Goal: Information Seeking & Learning: Learn about a topic

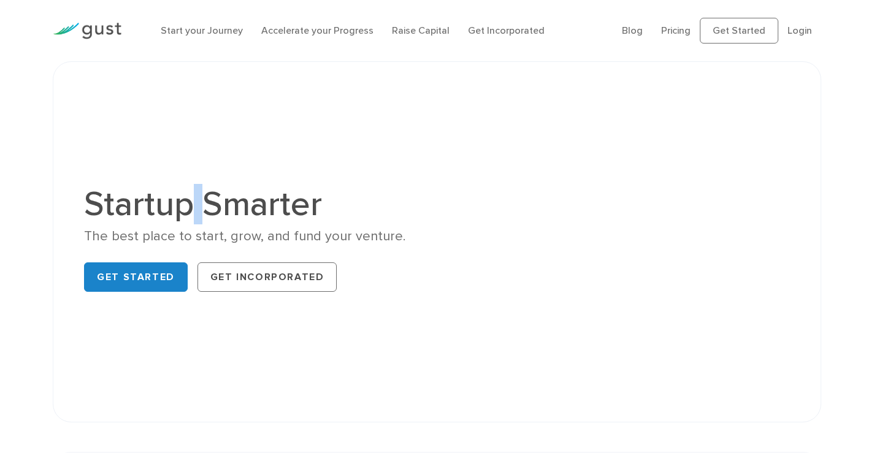
click at [183, 221] on h1 "Startup Smarter" at bounding box center [256, 204] width 344 height 34
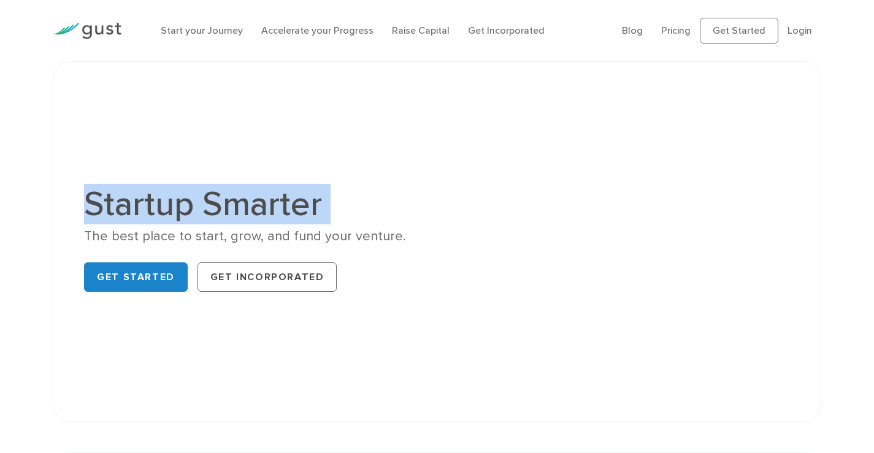
click at [183, 221] on h1 "Startup Smarter" at bounding box center [256, 204] width 344 height 34
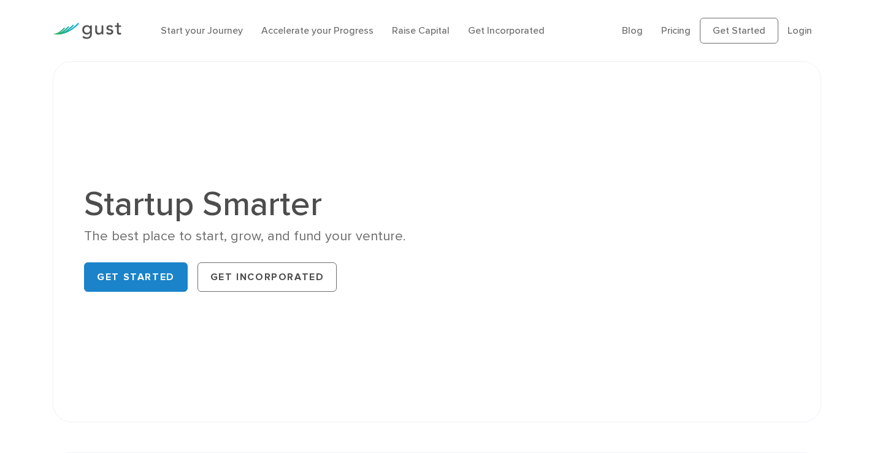
click at [237, 245] on div "The best place to start, grow, and fund your venture." at bounding box center [256, 237] width 344 height 18
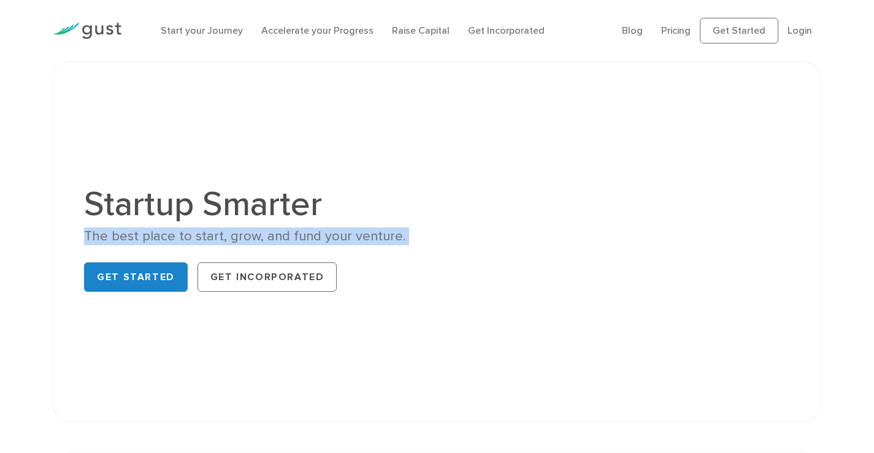
click at [237, 245] on div "The best place to start, grow, and fund your venture." at bounding box center [256, 237] width 344 height 18
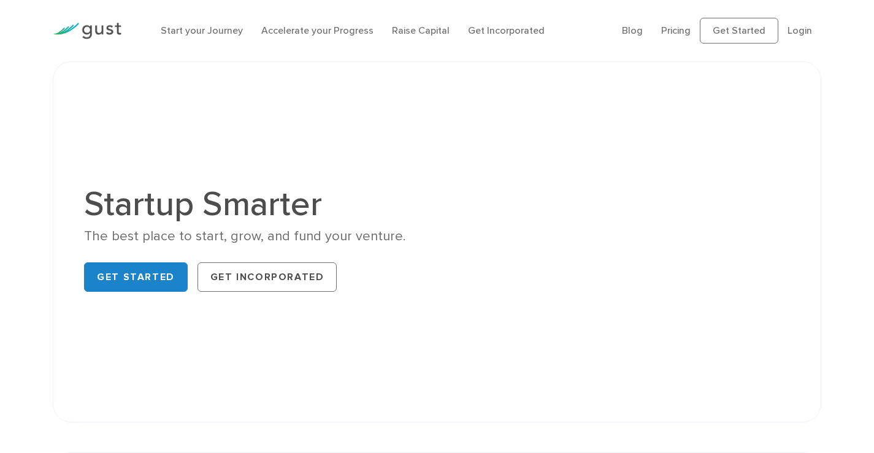
click at [220, 221] on h1 "Startup Smarter" at bounding box center [256, 204] width 344 height 34
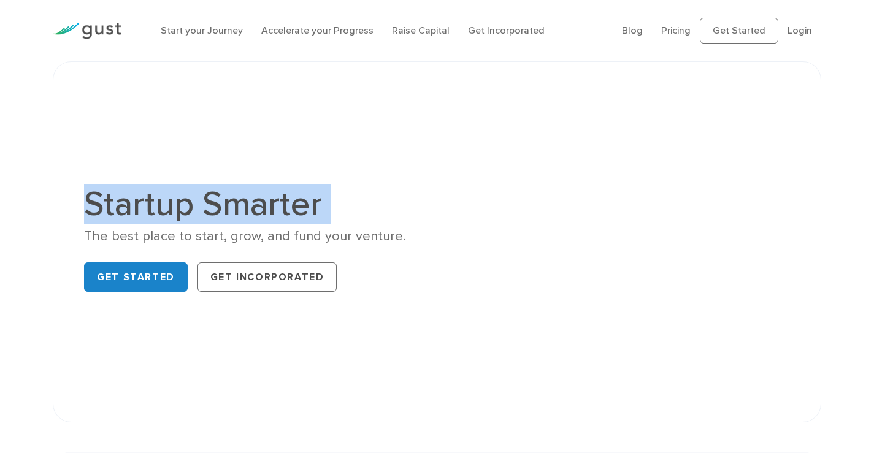
click at [220, 221] on h1 "Startup Smarter" at bounding box center [256, 204] width 344 height 34
click at [218, 221] on h1 "Startup Smarter" at bounding box center [256, 204] width 344 height 34
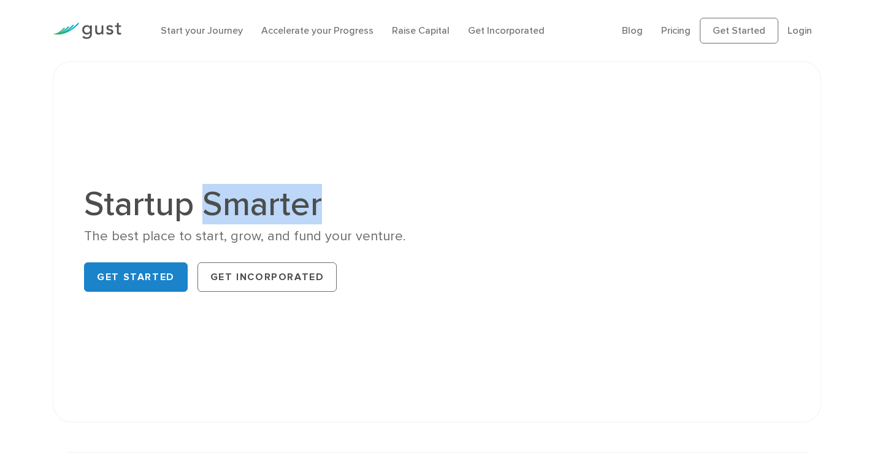
click at [218, 221] on h1 "Startup Smarter" at bounding box center [256, 204] width 344 height 34
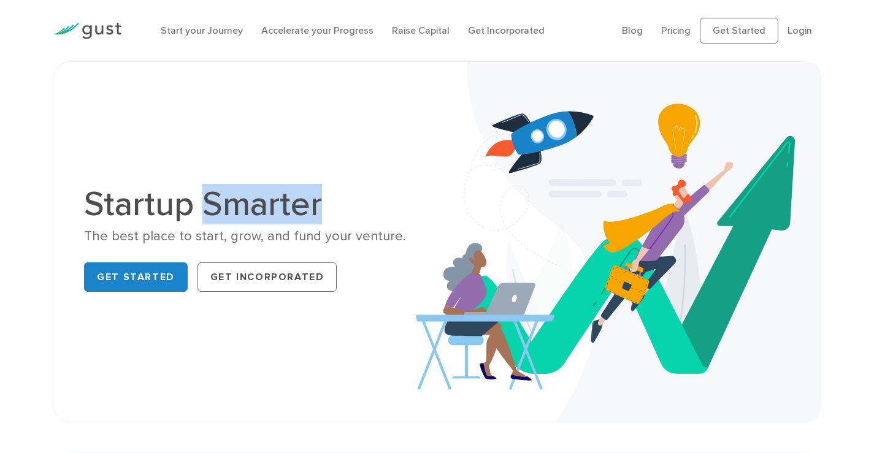
click at [250, 221] on h1 "Startup Smarter" at bounding box center [256, 204] width 344 height 34
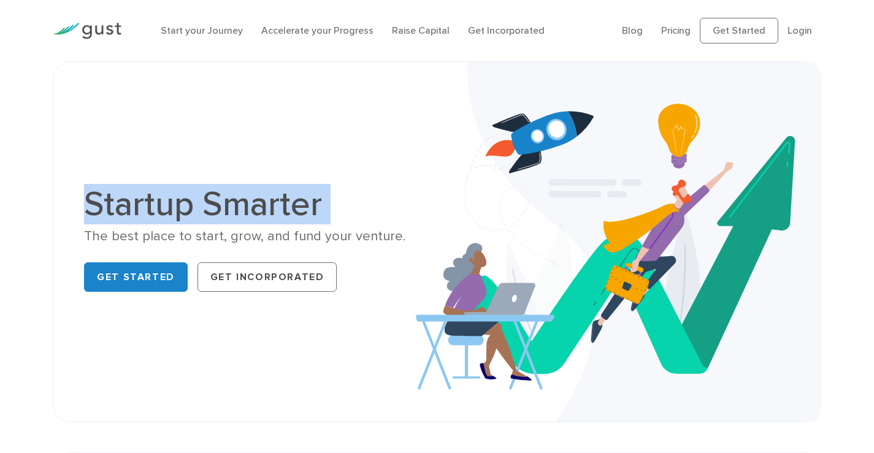
click at [250, 221] on h1 "Startup Smarter" at bounding box center [256, 204] width 344 height 34
click at [143, 221] on h1 "Startup Smarter" at bounding box center [256, 204] width 344 height 34
click at [142, 221] on h1 "Startup Smarter" at bounding box center [256, 204] width 344 height 34
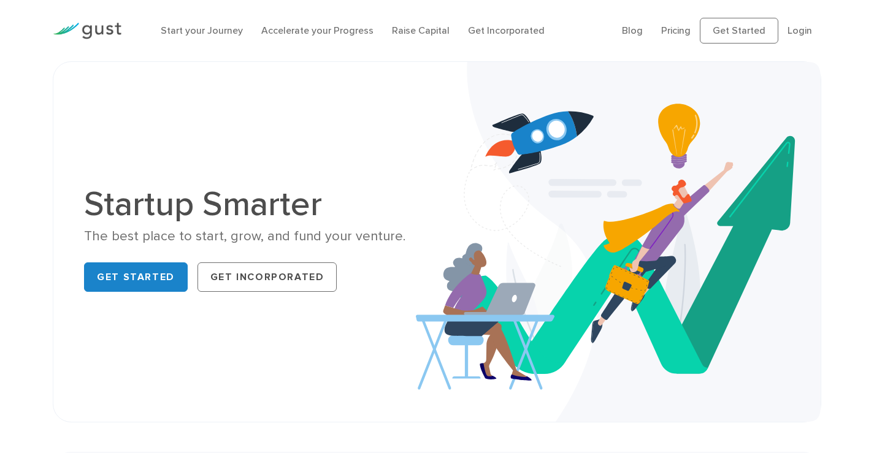
click at [202, 232] on div "The best place to start, grow, and fund your venture." at bounding box center [256, 237] width 344 height 18
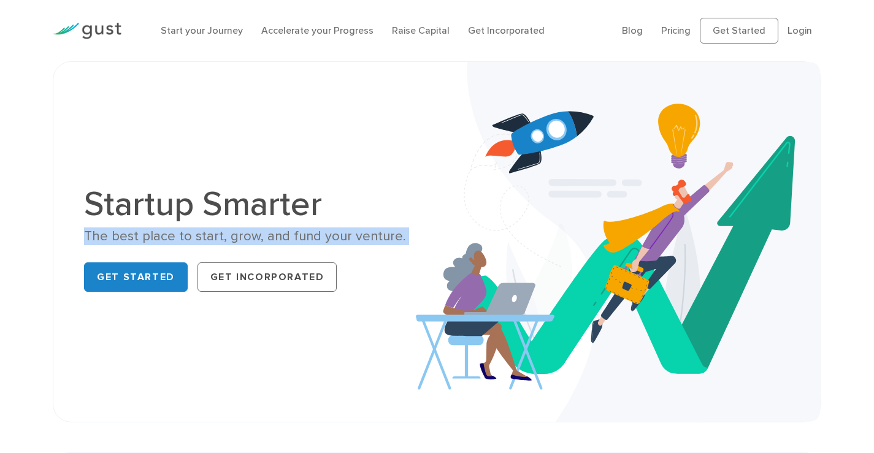
click at [202, 232] on div "The best place to start, grow, and fund your venture." at bounding box center [256, 237] width 344 height 18
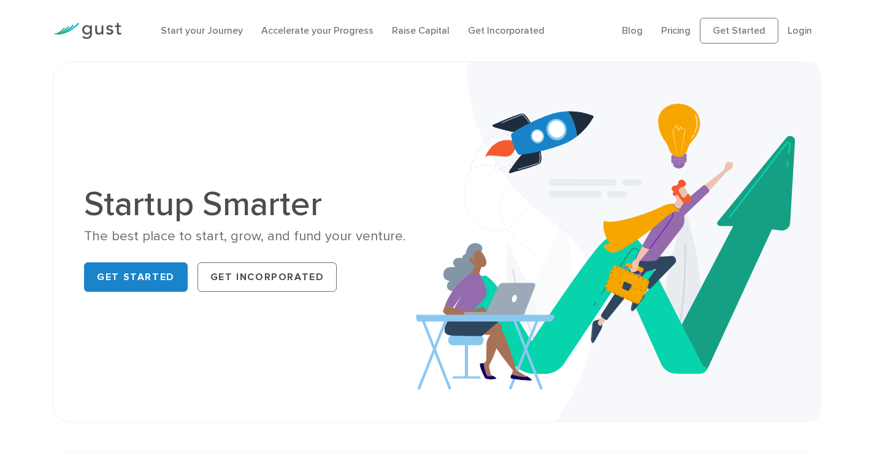
click at [128, 204] on h1 "Startup Smarter" at bounding box center [256, 204] width 344 height 34
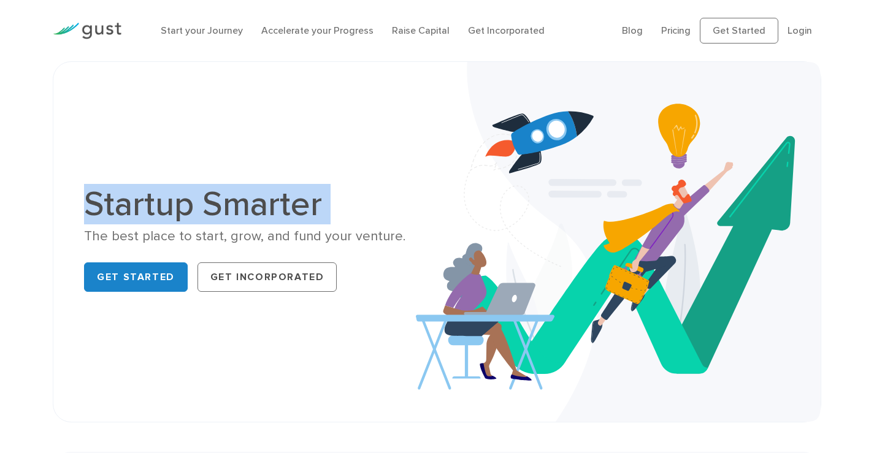
click at [128, 204] on h1 "Startup Smarter" at bounding box center [256, 204] width 344 height 34
click at [261, 240] on div "The best place to start, grow, and fund your venture." at bounding box center [256, 237] width 344 height 18
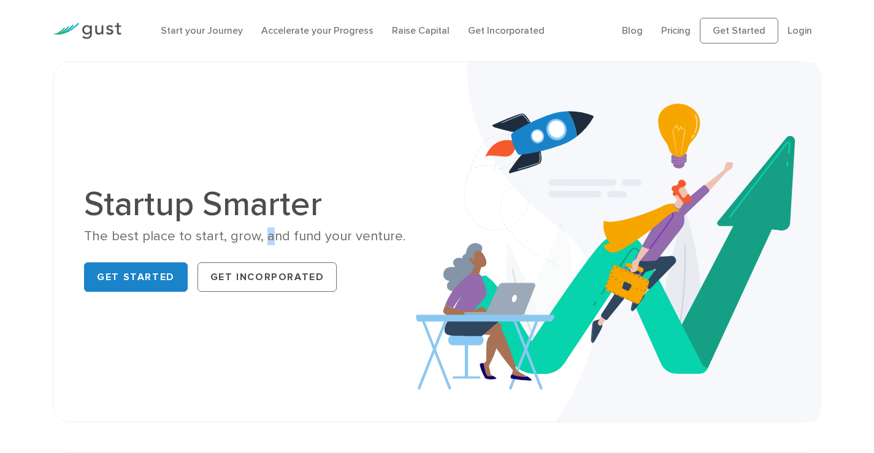
click at [261, 240] on div "The best place to start, grow, and fund your venture." at bounding box center [256, 237] width 344 height 18
click at [294, 229] on div "The best place to start, grow, and fund your venture." at bounding box center [256, 237] width 344 height 18
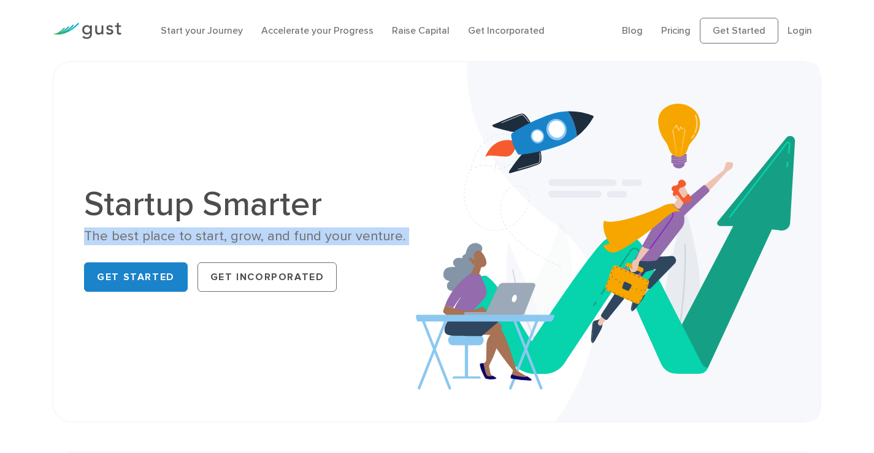
click at [294, 229] on div "The best place to start, grow, and fund your venture." at bounding box center [256, 237] width 344 height 18
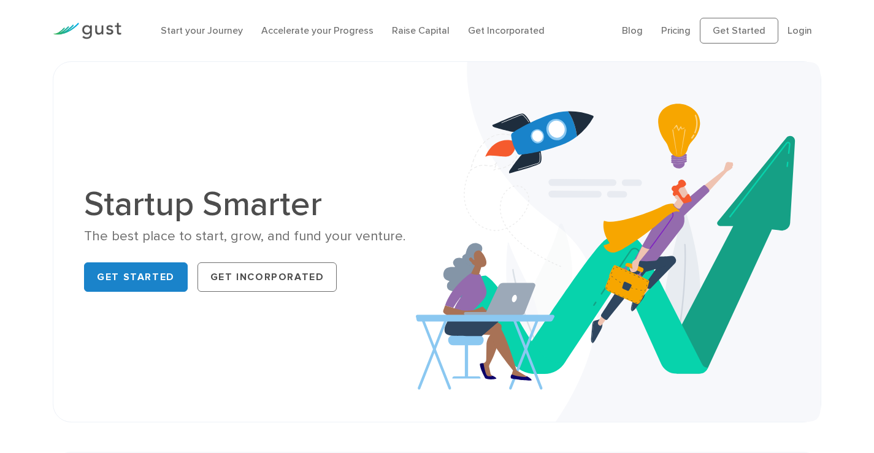
click at [191, 209] on h1 "Startup Smarter" at bounding box center [256, 204] width 344 height 34
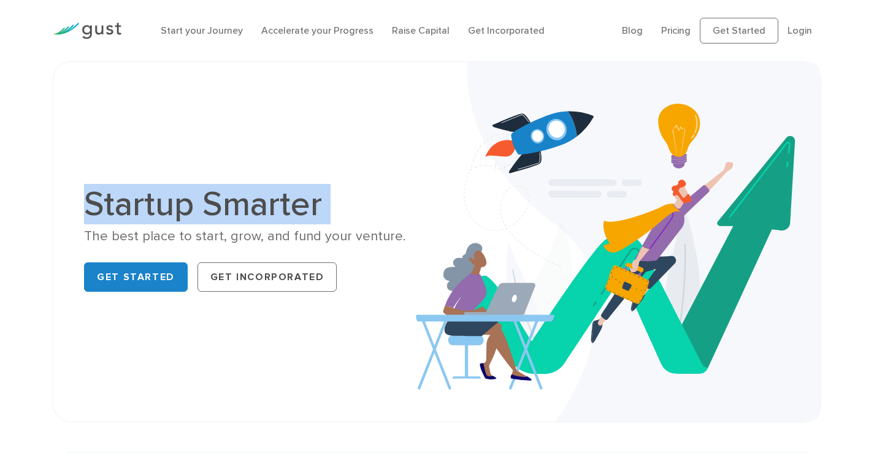
click at [191, 209] on h1 "Startup Smarter" at bounding box center [256, 204] width 344 height 34
click at [210, 207] on h1 "Startup Smarter" at bounding box center [256, 204] width 344 height 34
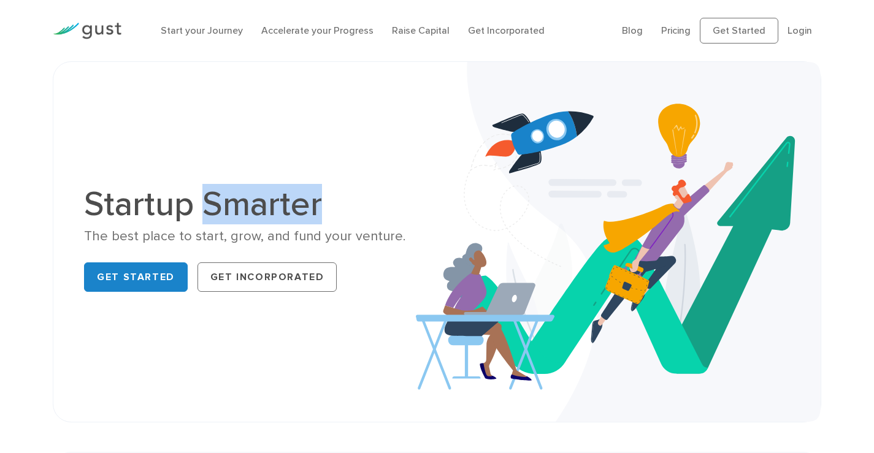
click at [210, 207] on h1 "Startup Smarter" at bounding box center [256, 204] width 344 height 34
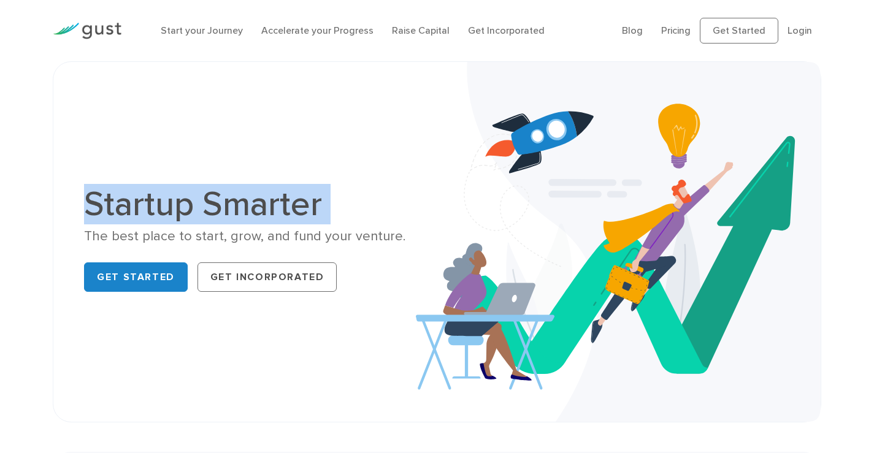
click at [210, 207] on h1 "Startup Smarter" at bounding box center [256, 204] width 344 height 34
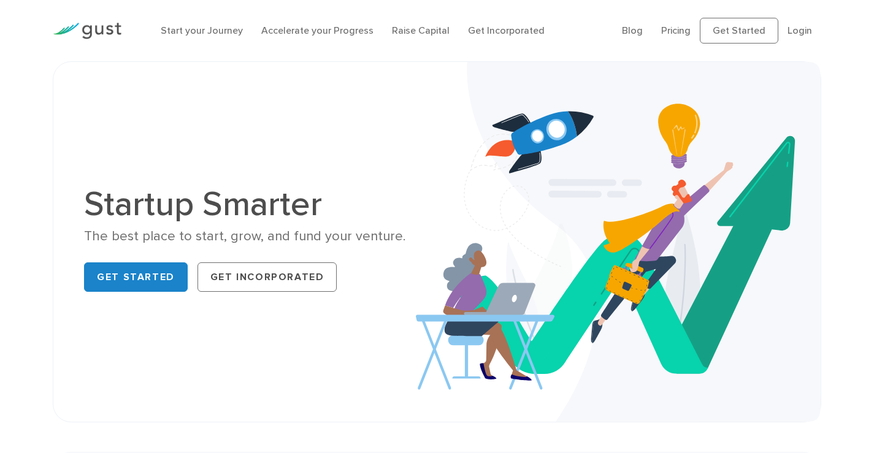
click at [218, 229] on div "The best place to start, grow, and fund your venture." at bounding box center [256, 237] width 344 height 18
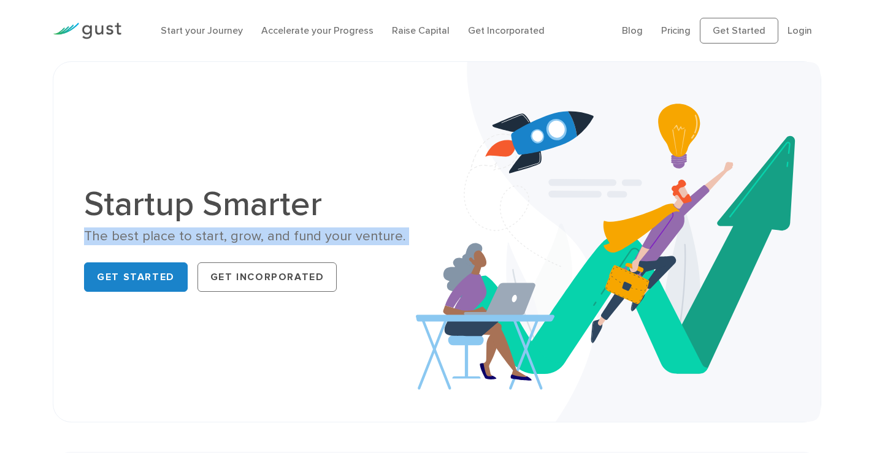
click at [218, 229] on div "The best place to start, grow, and fund your venture." at bounding box center [256, 237] width 344 height 18
click at [280, 231] on div "The best place to start, grow, and fund your venture." at bounding box center [256, 237] width 344 height 18
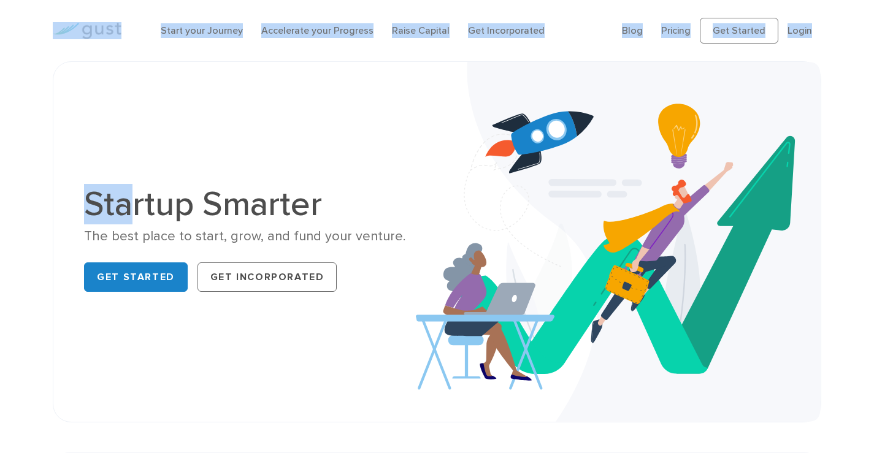
drag, startPoint x: 79, startPoint y: 11, endPoint x: 124, endPoint y: 83, distance: 84.9
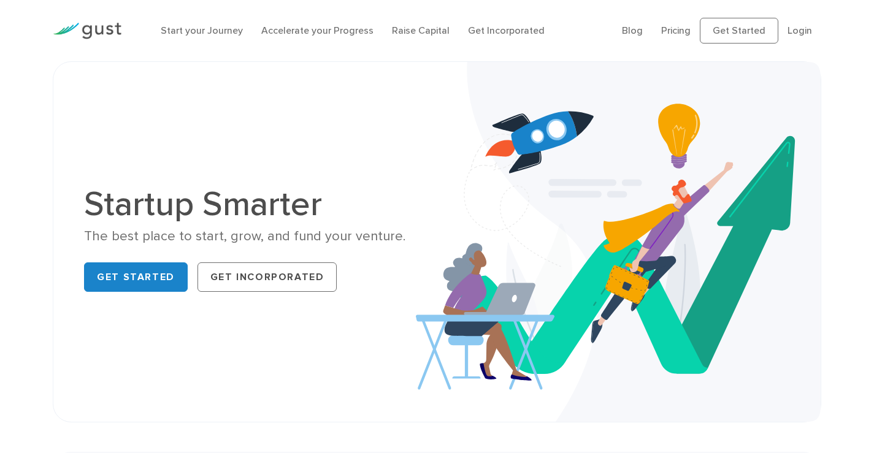
click at [213, 230] on div "The best place to start, grow, and fund your venture." at bounding box center [256, 237] width 344 height 18
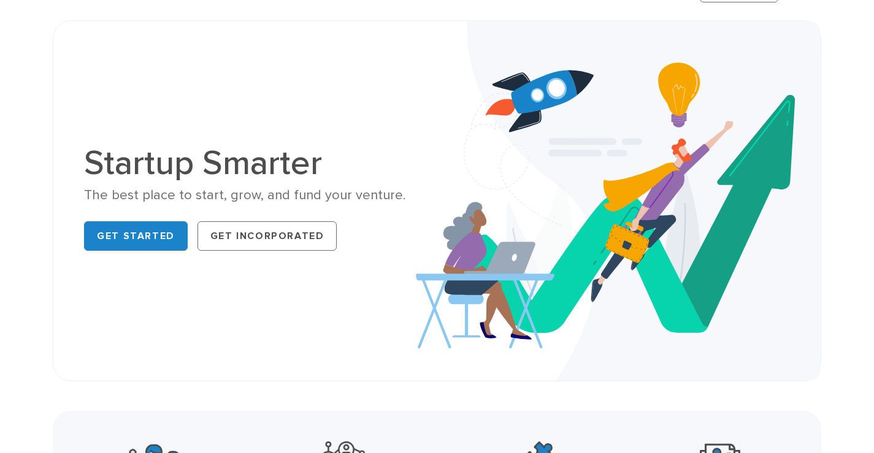
scroll to position [123, 0]
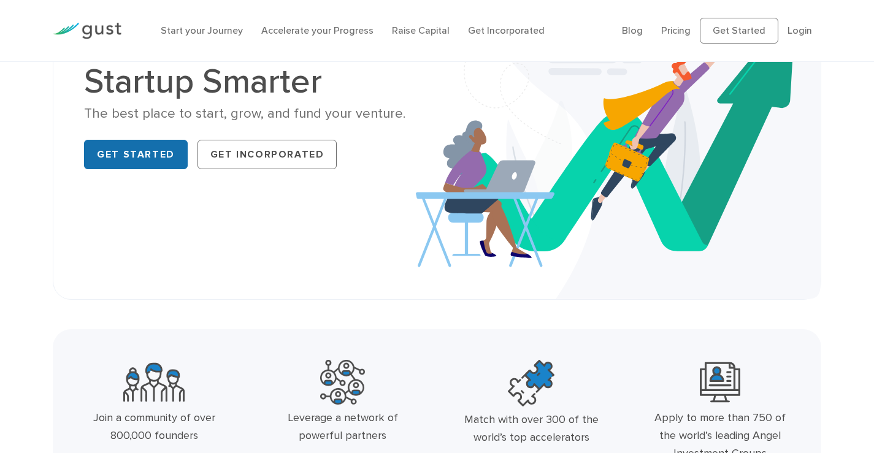
click at [163, 160] on link "Get Started" at bounding box center [136, 154] width 104 height 29
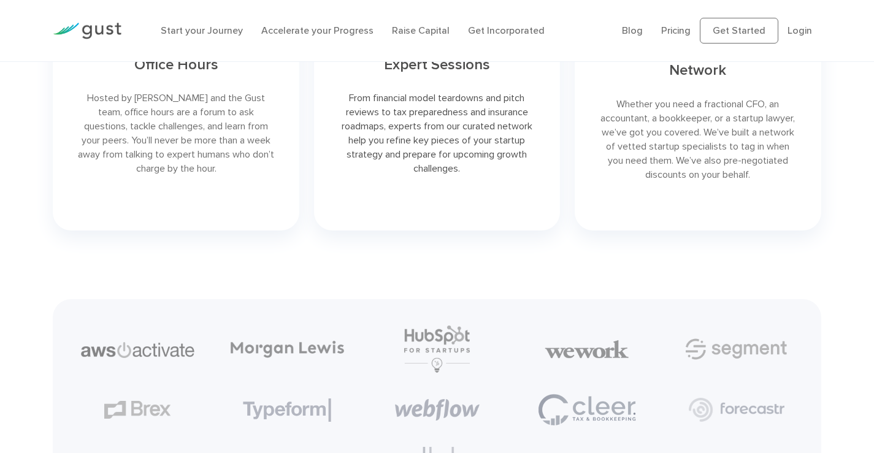
scroll to position [2577, 0]
click at [748, 26] on link "Get Started" at bounding box center [739, 31] width 79 height 26
click at [685, 25] on link "Pricing" at bounding box center [675, 31] width 29 height 12
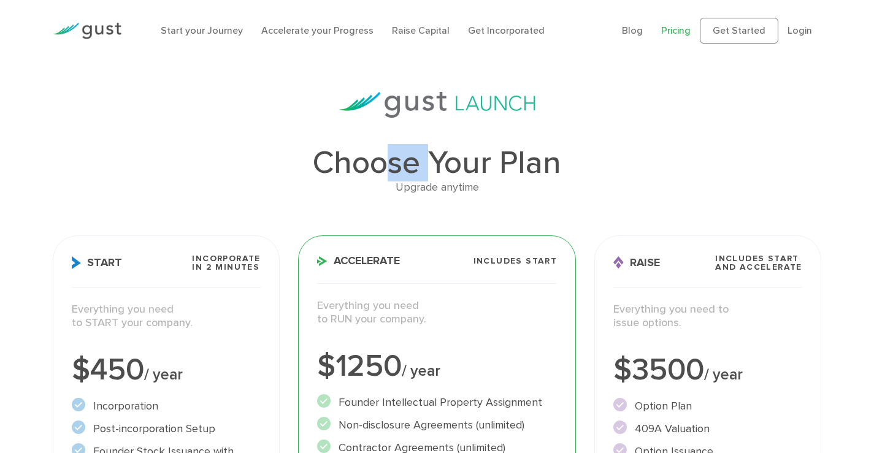
drag, startPoint x: 427, startPoint y: 167, endPoint x: 385, endPoint y: 167, distance: 41.7
click at [385, 167] on h1 "Choose Your Plan" at bounding box center [437, 163] width 769 height 32
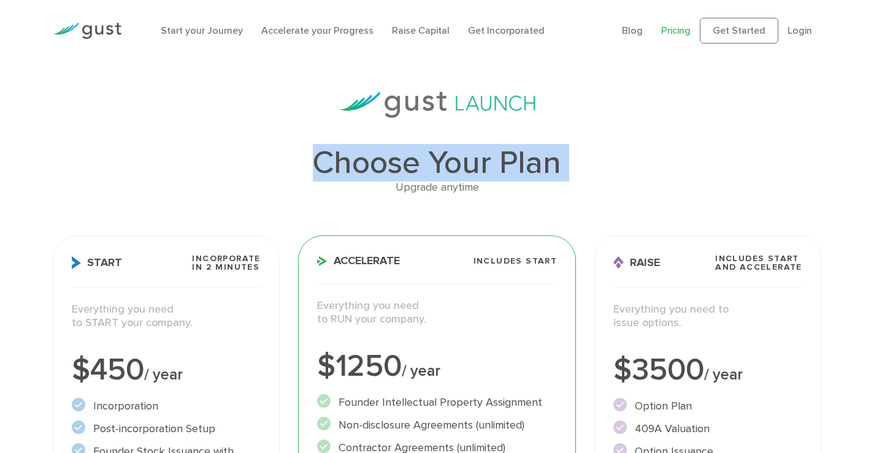
click at [385, 167] on h1 "Choose Your Plan" at bounding box center [437, 163] width 769 height 32
click at [439, 148] on h1 "Choose Your Plan" at bounding box center [437, 163] width 769 height 32
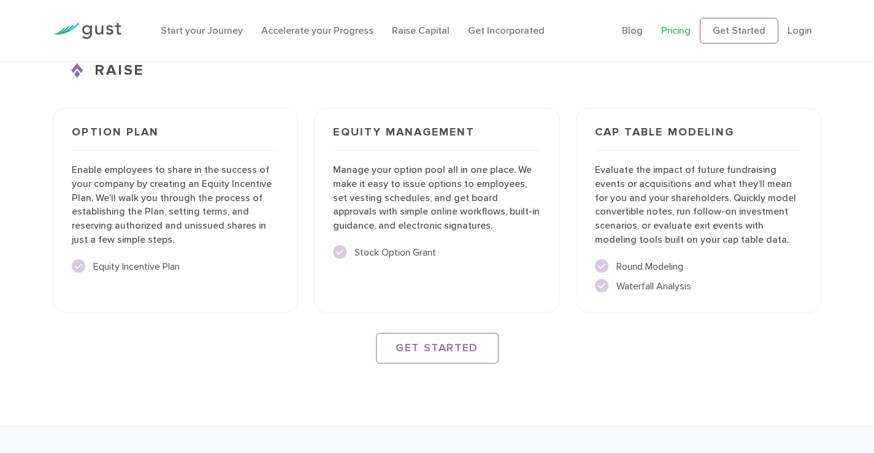
scroll to position [1861, 0]
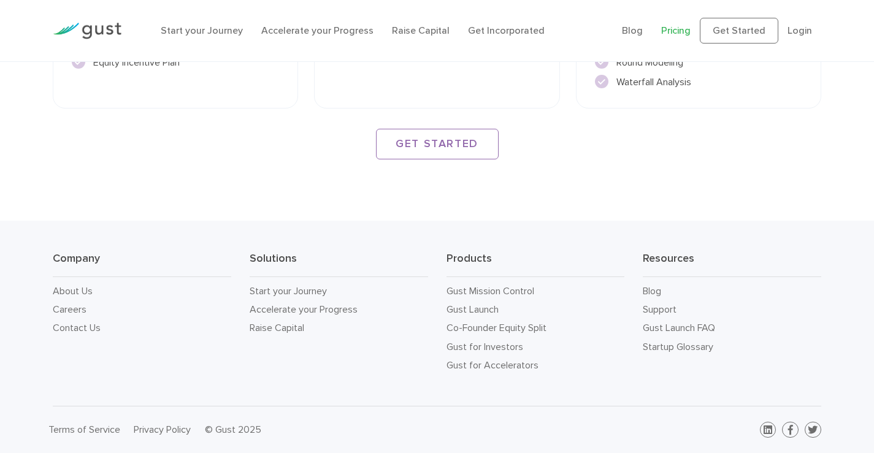
click at [44, 255] on div "Company About Us Careers Contact Us" at bounding box center [142, 314] width 197 height 124
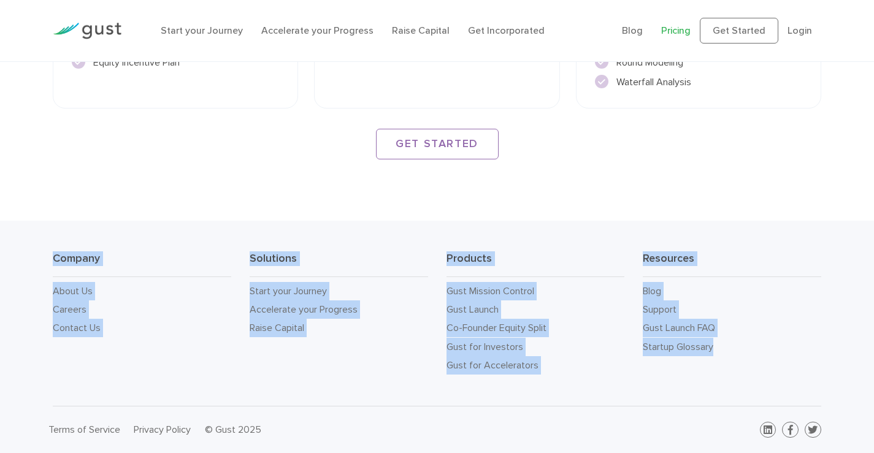
drag, startPoint x: 44, startPoint y: 255, endPoint x: 751, endPoint y: 381, distance: 718.6
click at [751, 381] on div "Company About Us Careers Contact Us Solutions Start your Journey Accelerate you…" at bounding box center [437, 313] width 874 height 185
drag, startPoint x: 755, startPoint y: 377, endPoint x: 764, endPoint y: 320, distance: 57.3
click at [755, 376] on div "Company About Us Careers Contact Us Solutions Start your Journey Accelerate you…" at bounding box center [437, 313] width 874 height 185
